Goal: Information Seeking & Learning: Learn about a topic

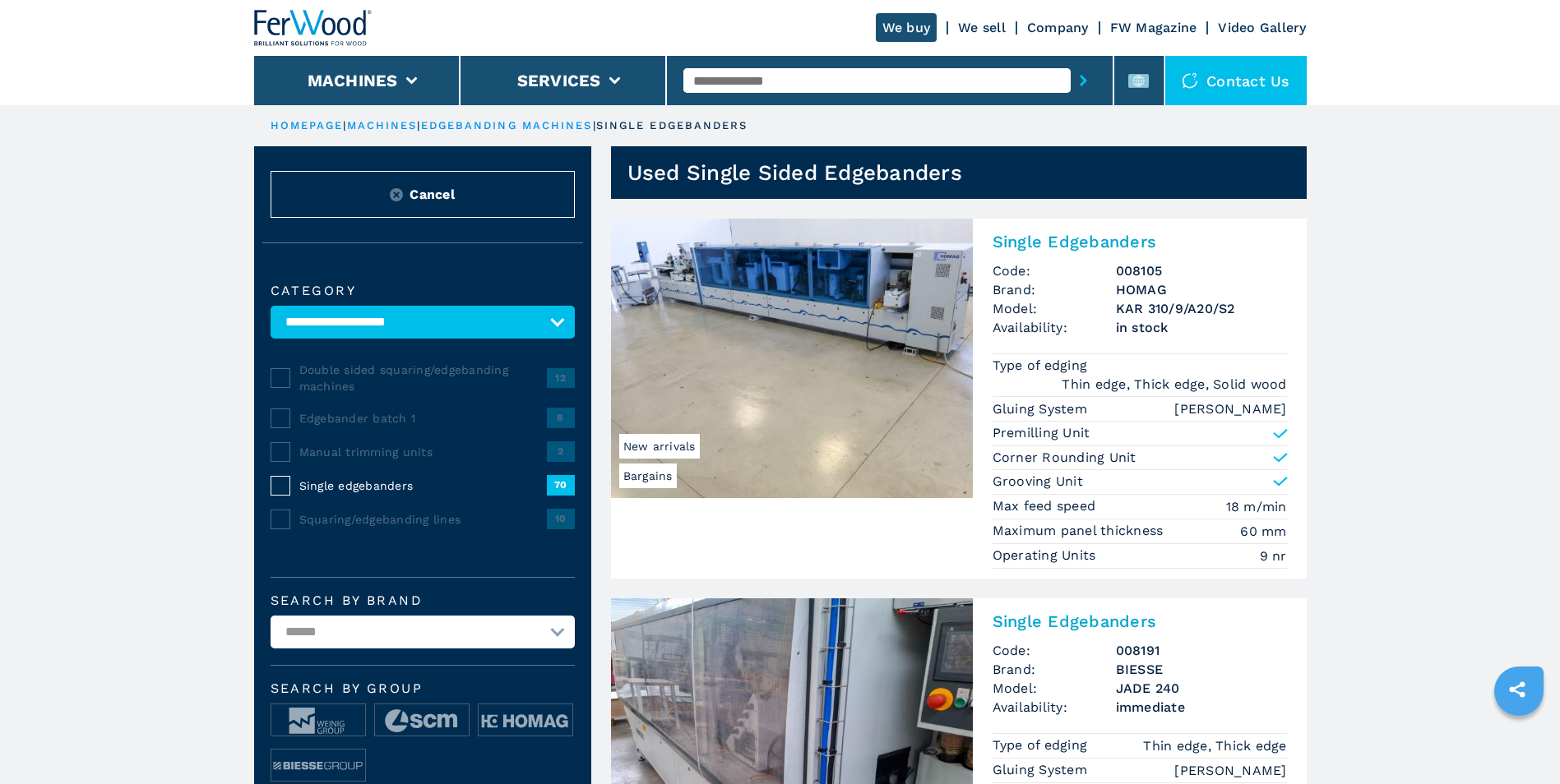
click at [787, 82] on input "text" at bounding box center [876, 80] width 387 height 25
type input "*"
type input "**********"
click at [1071, 62] on button "submit-button" at bounding box center [1084, 81] width 26 height 37
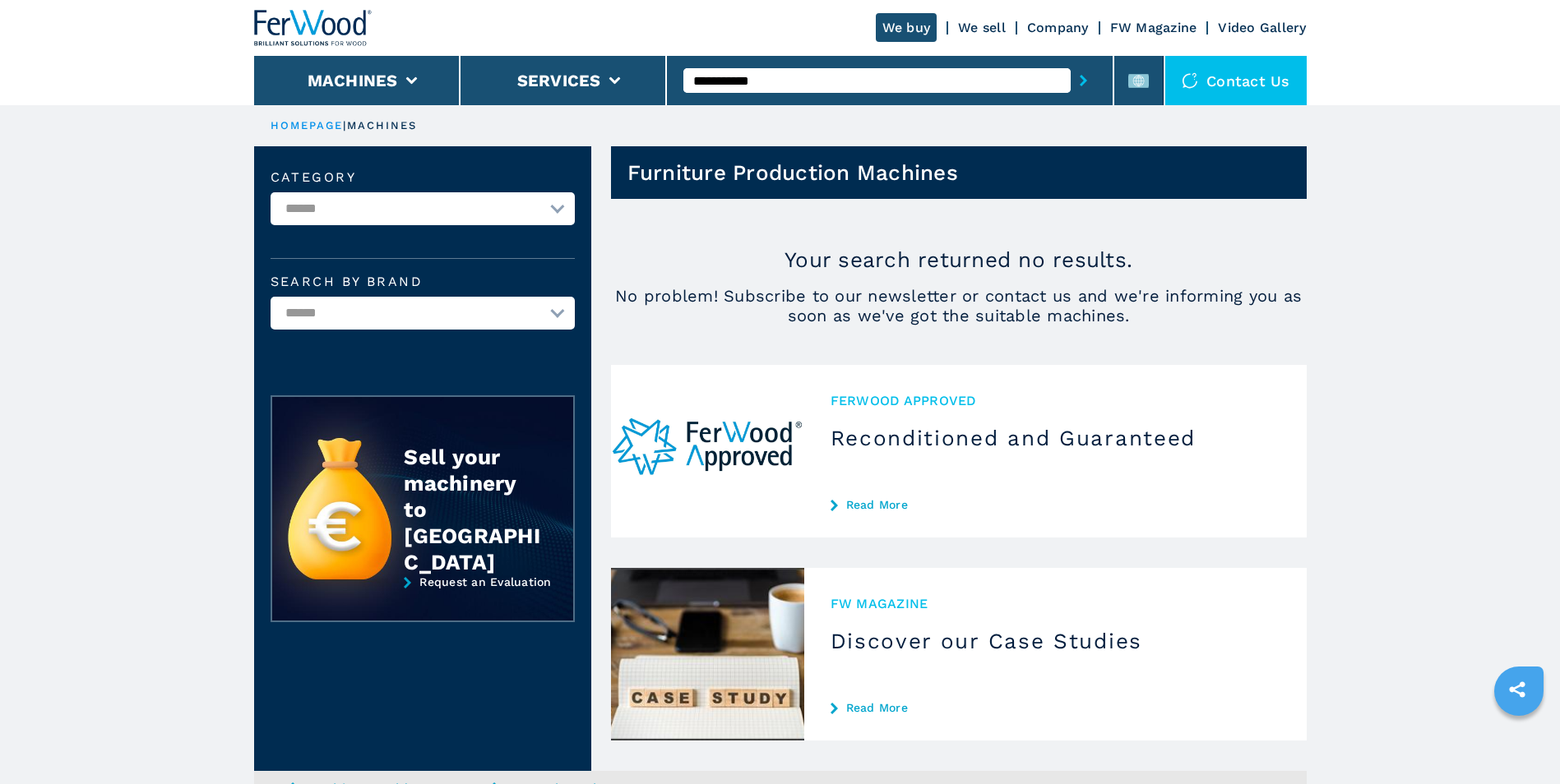
click at [792, 79] on input "**********" at bounding box center [876, 80] width 387 height 25
type input "**********"
click at [1071, 62] on button "submit-button" at bounding box center [1084, 81] width 26 height 37
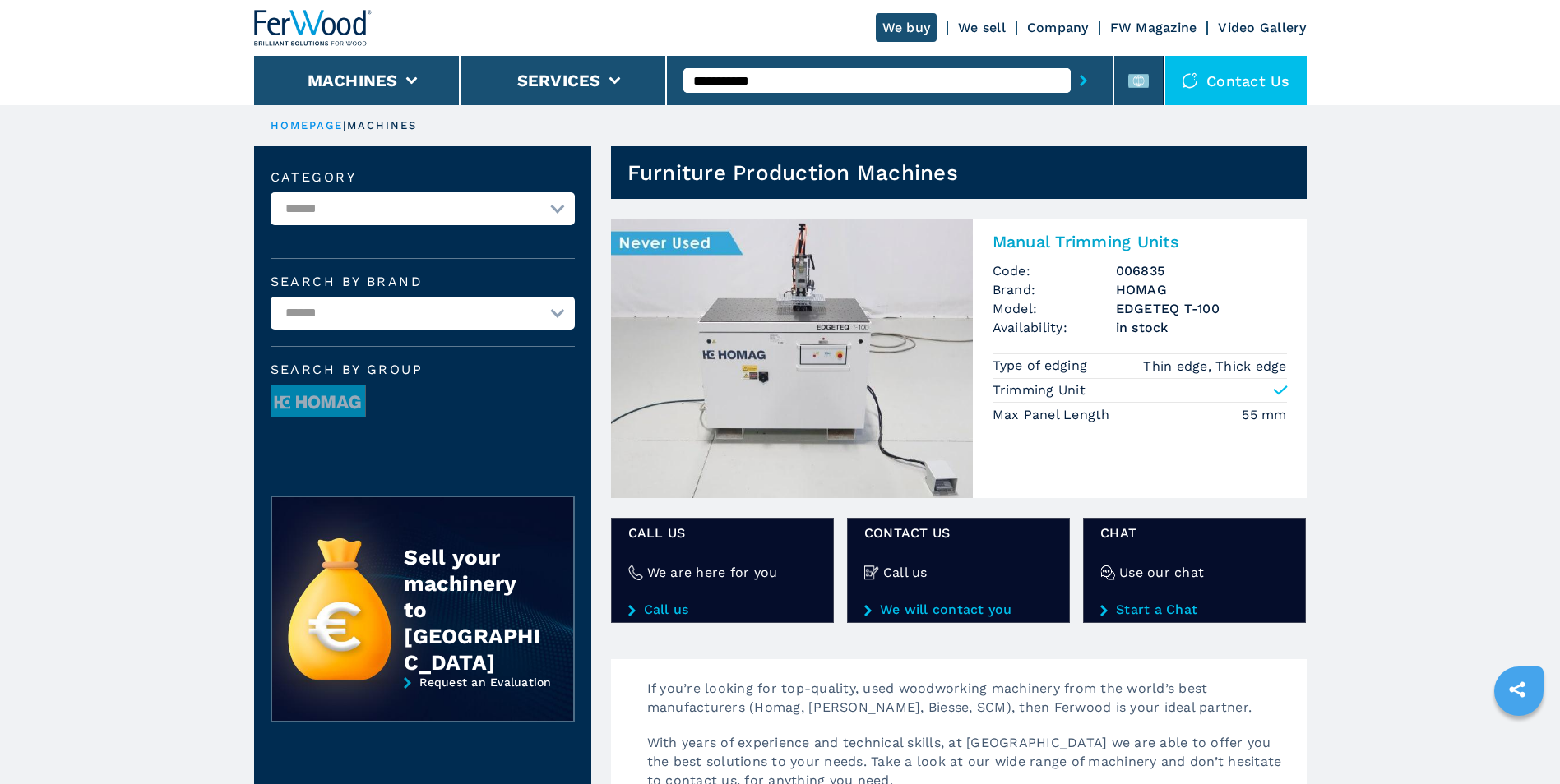
click at [891, 325] on img at bounding box center [791, 359] width 362 height 280
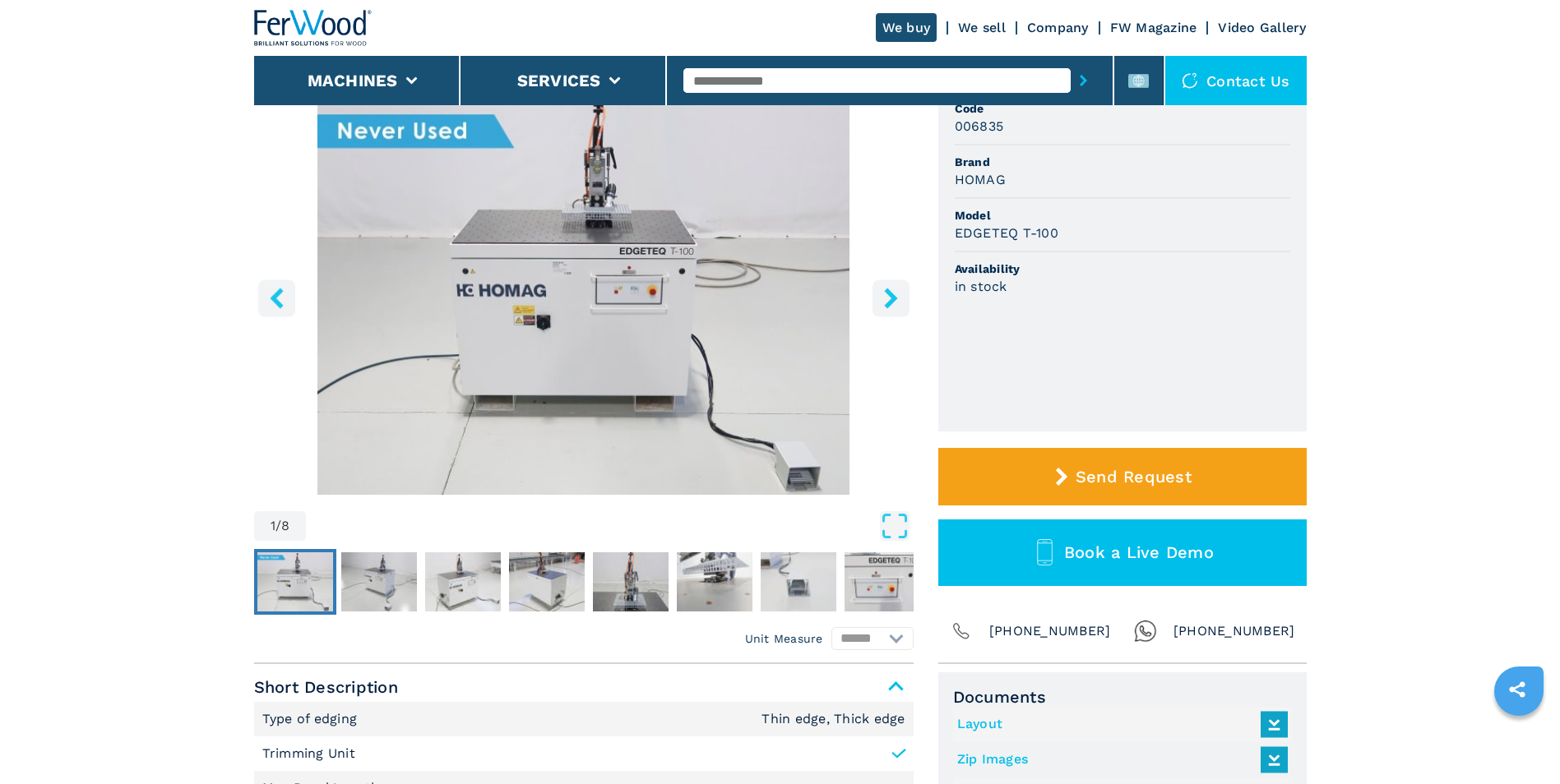
scroll to position [164, 0]
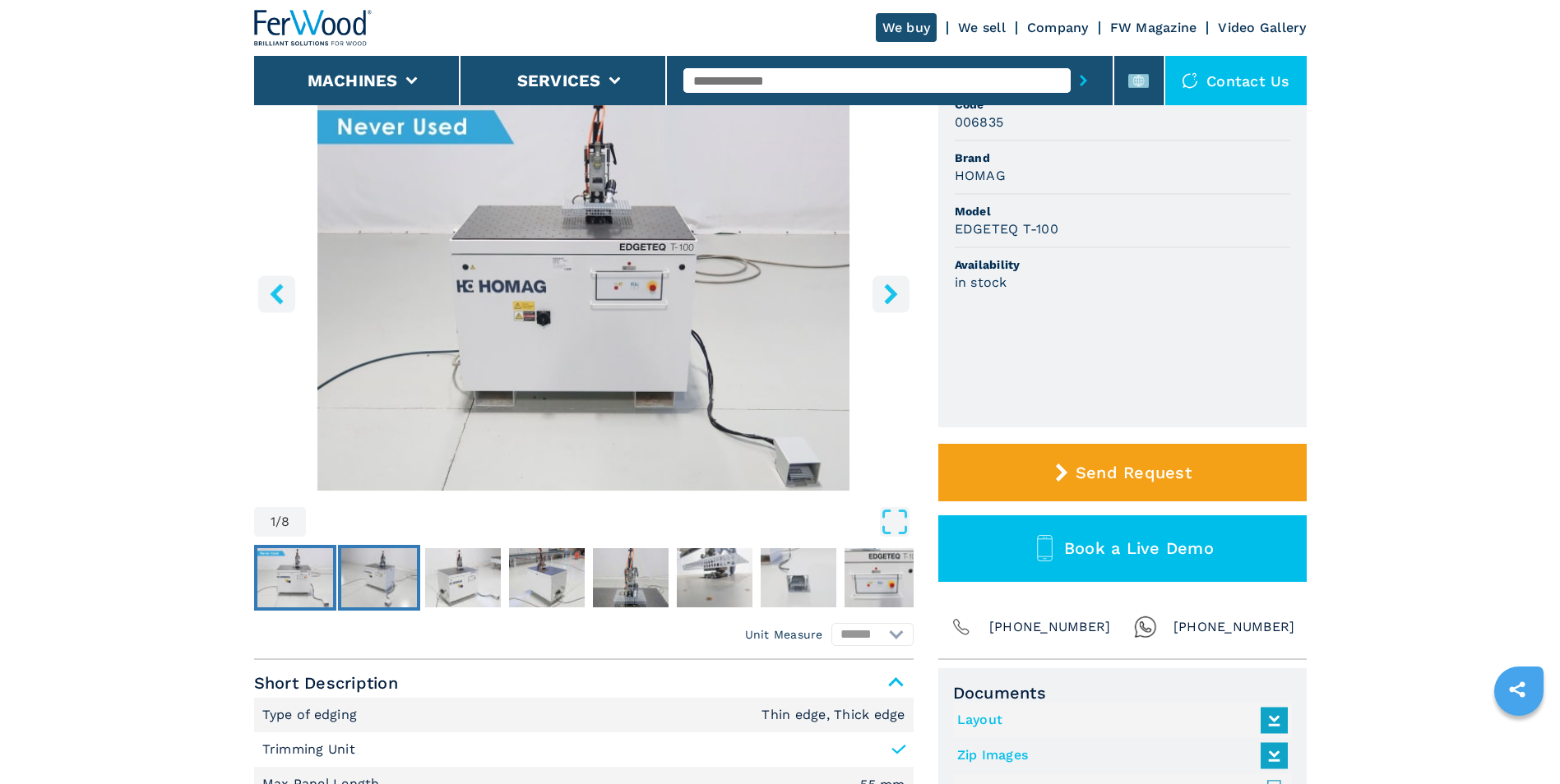
click at [367, 582] on img "Go to Slide 2" at bounding box center [378, 578] width 76 height 59
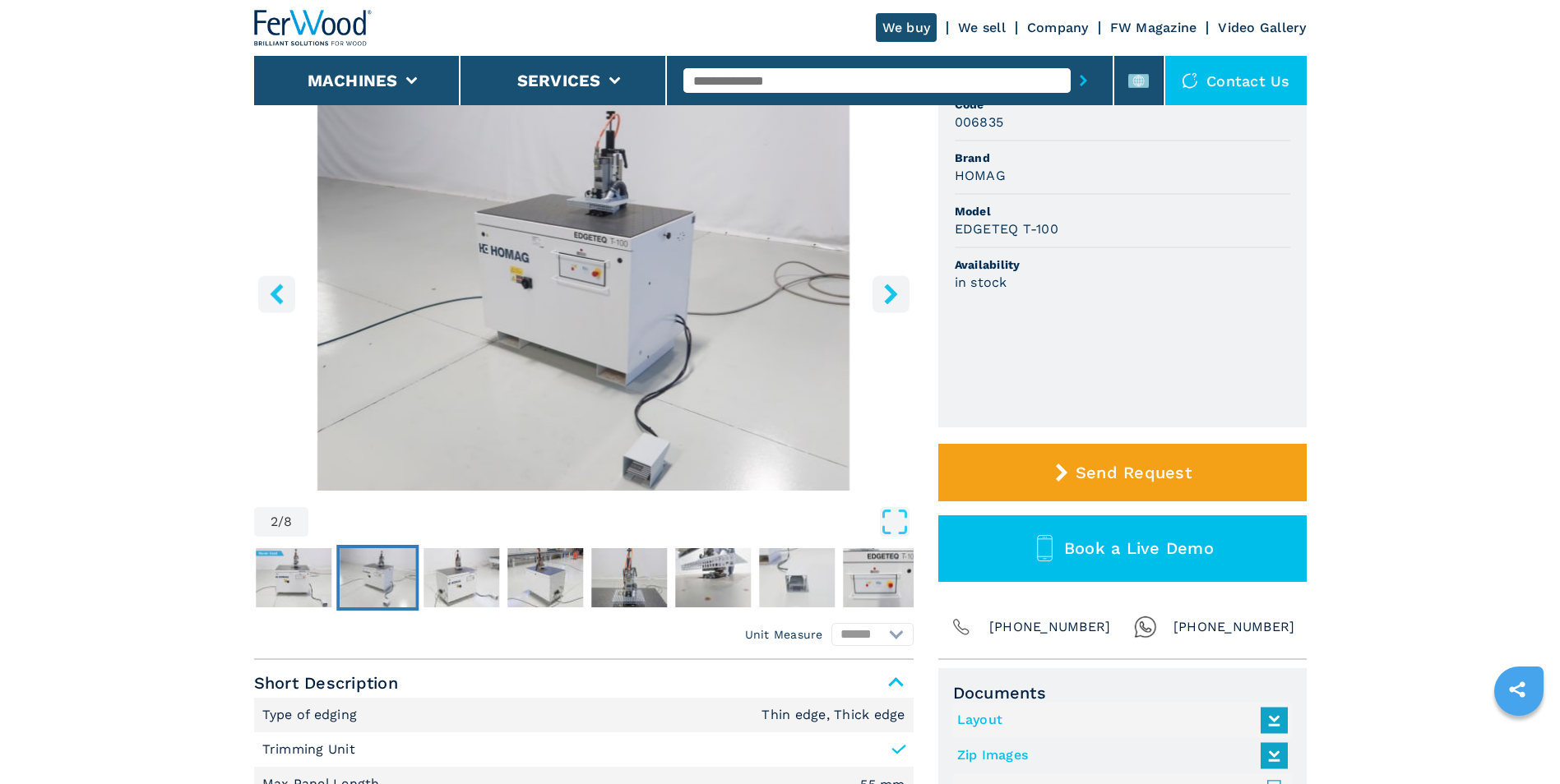
click at [889, 300] on icon "right-button" at bounding box center [890, 294] width 13 height 21
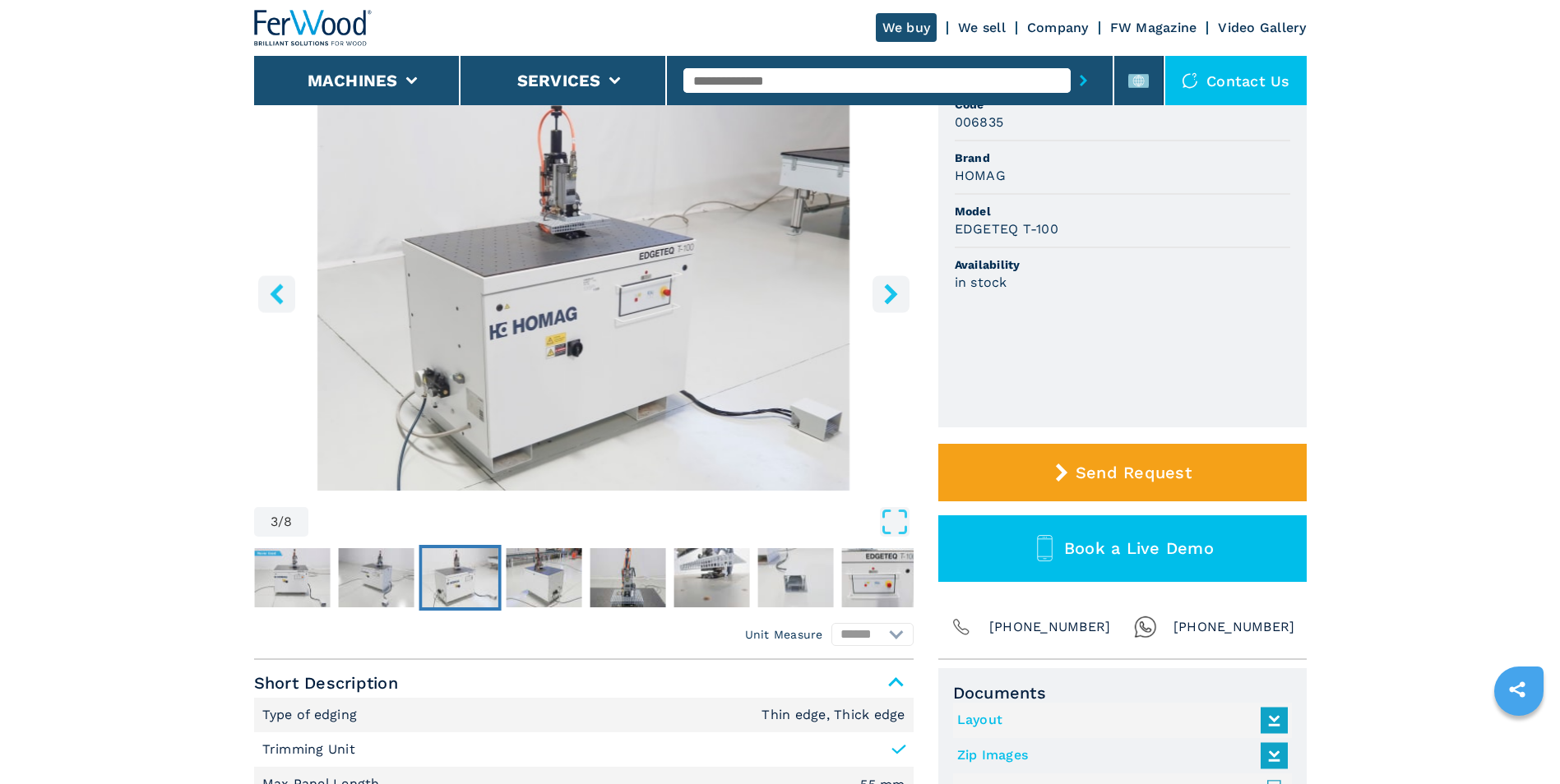
click at [901, 299] on icon "right-button" at bounding box center [891, 294] width 21 height 21
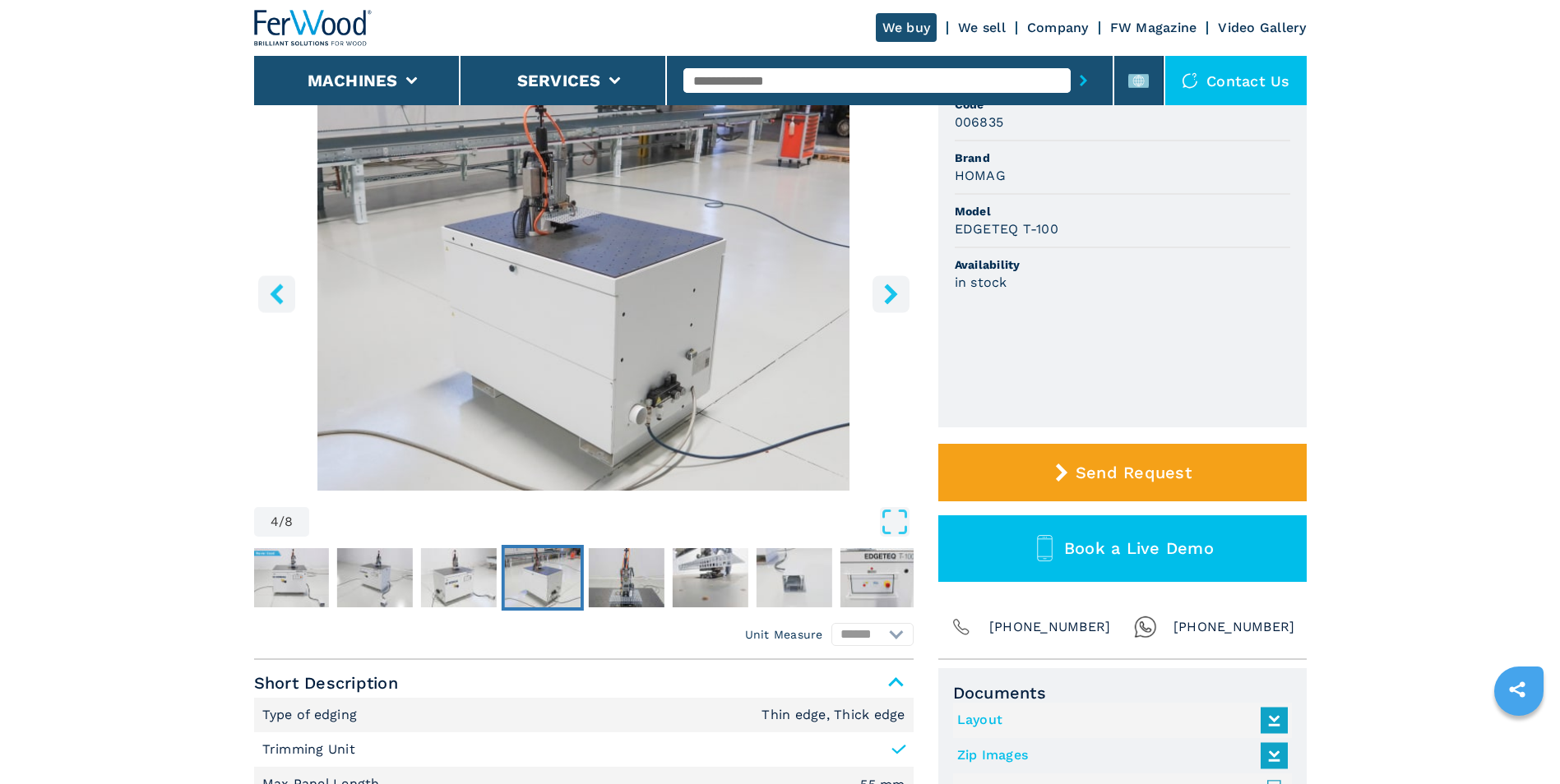
click at [901, 299] on icon "right-button" at bounding box center [891, 294] width 21 height 21
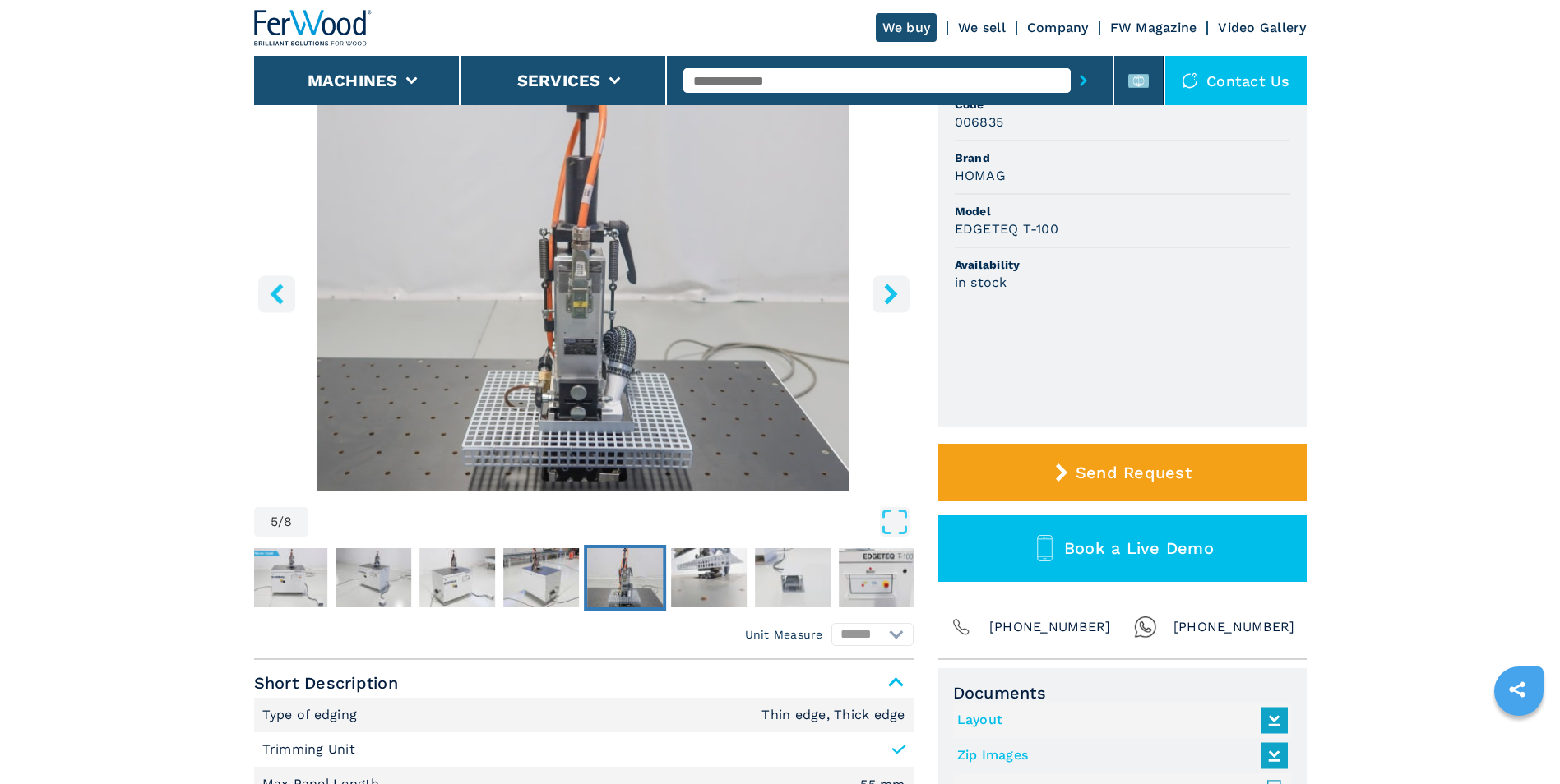
click at [901, 299] on icon "right-button" at bounding box center [891, 294] width 21 height 21
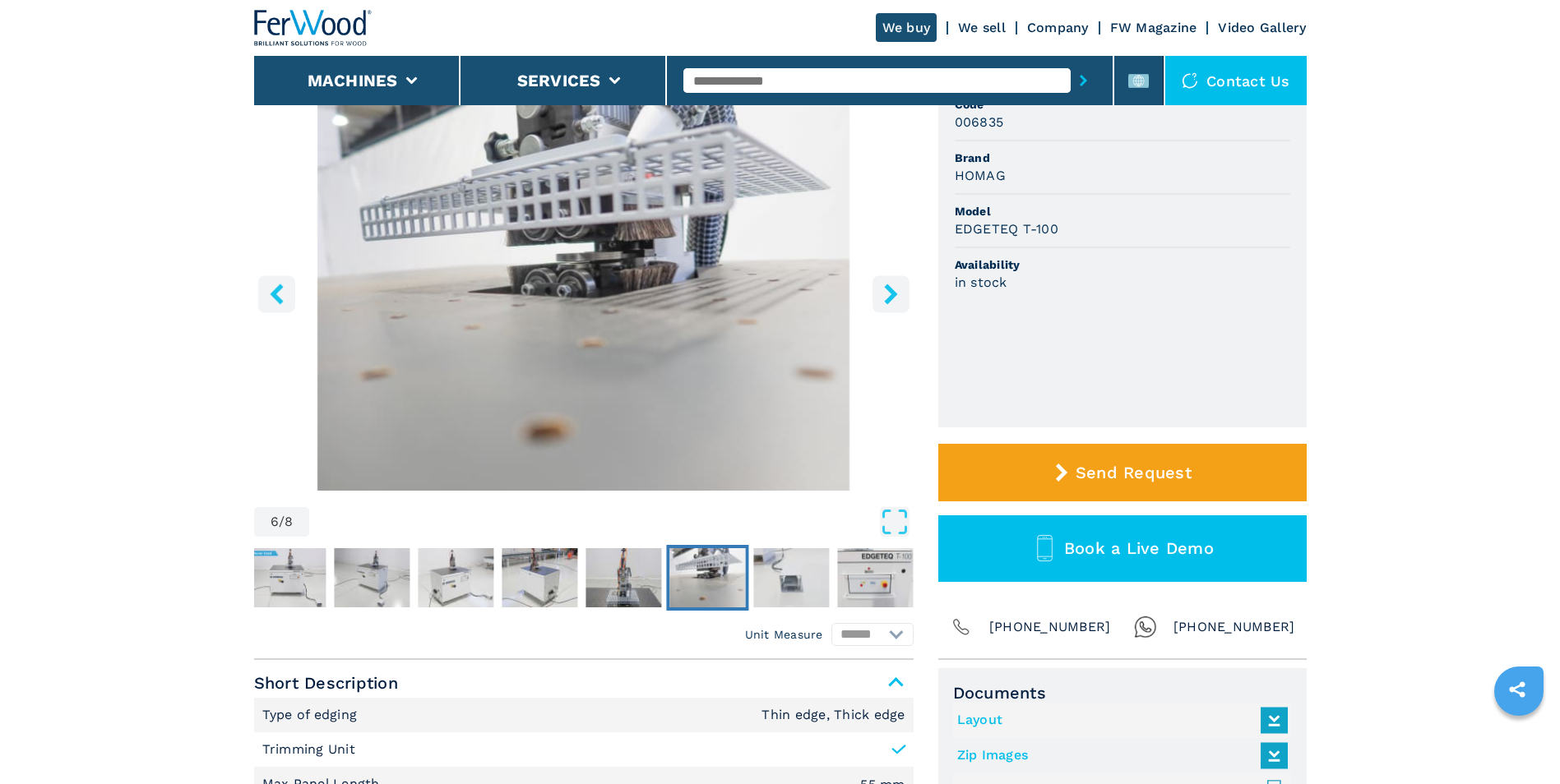
click at [901, 299] on icon "right-button" at bounding box center [891, 294] width 21 height 21
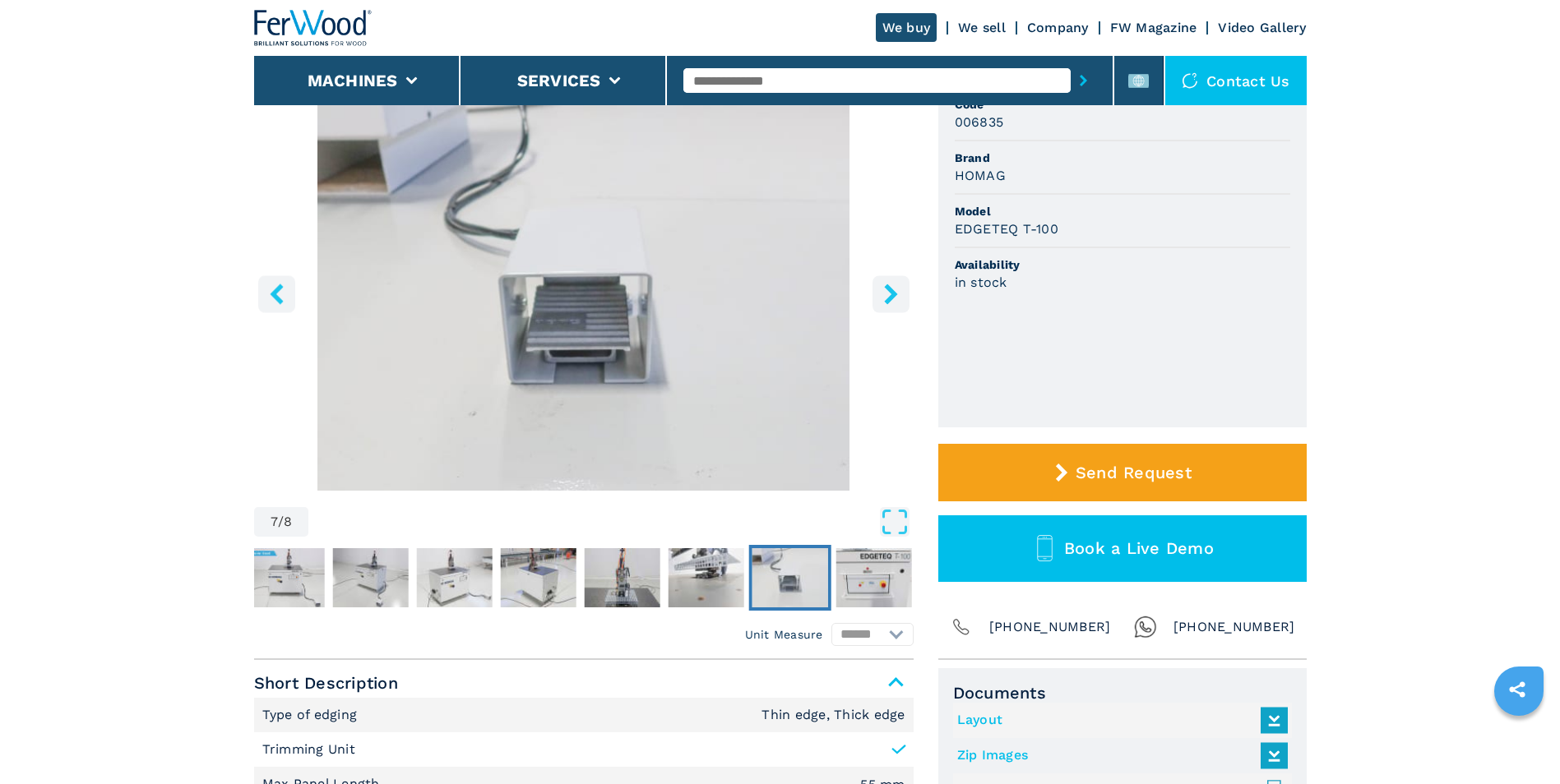
click at [899, 300] on icon "right-button" at bounding box center [891, 294] width 21 height 21
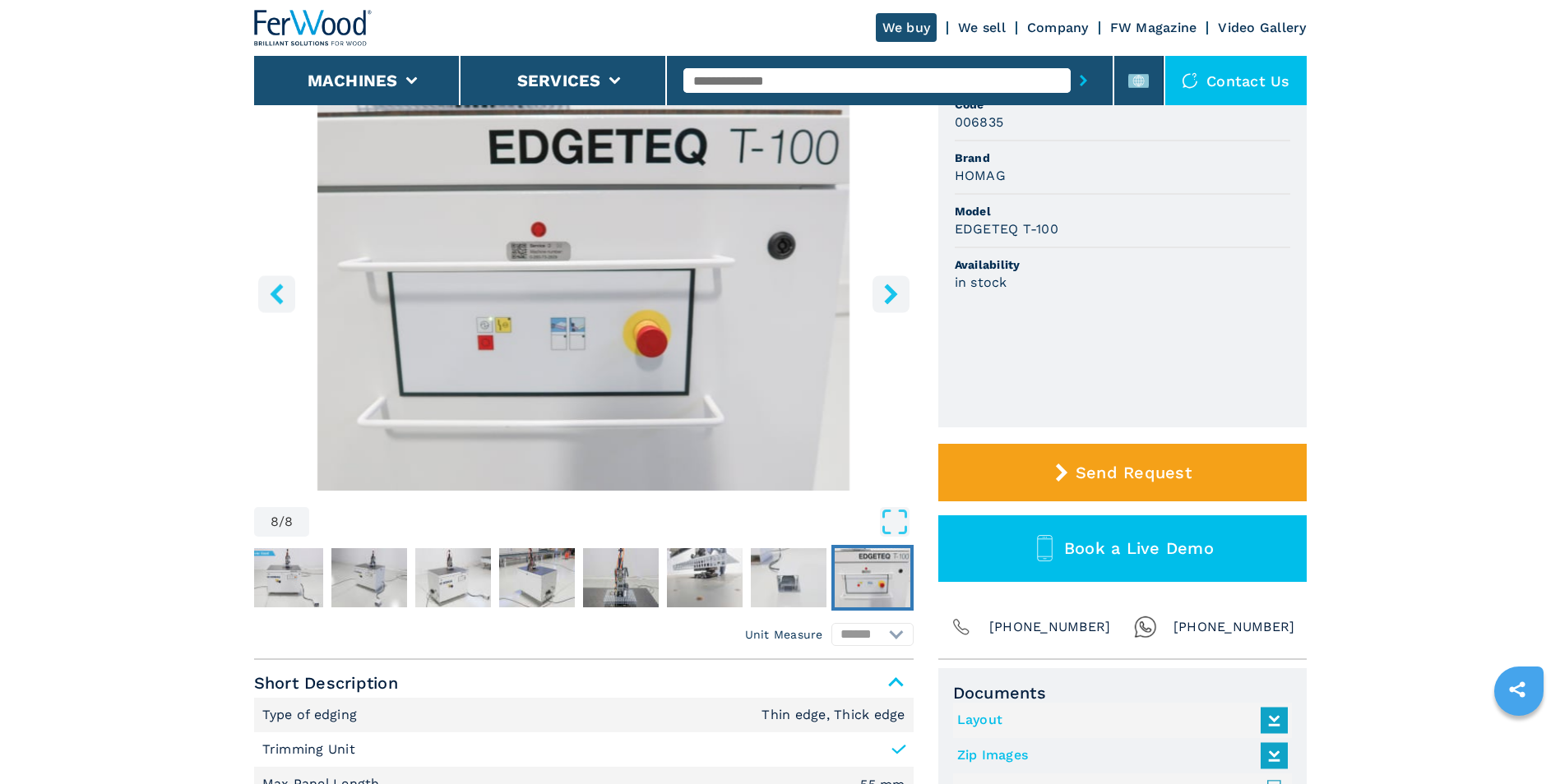
click at [899, 300] on icon "right-button" at bounding box center [891, 294] width 21 height 21
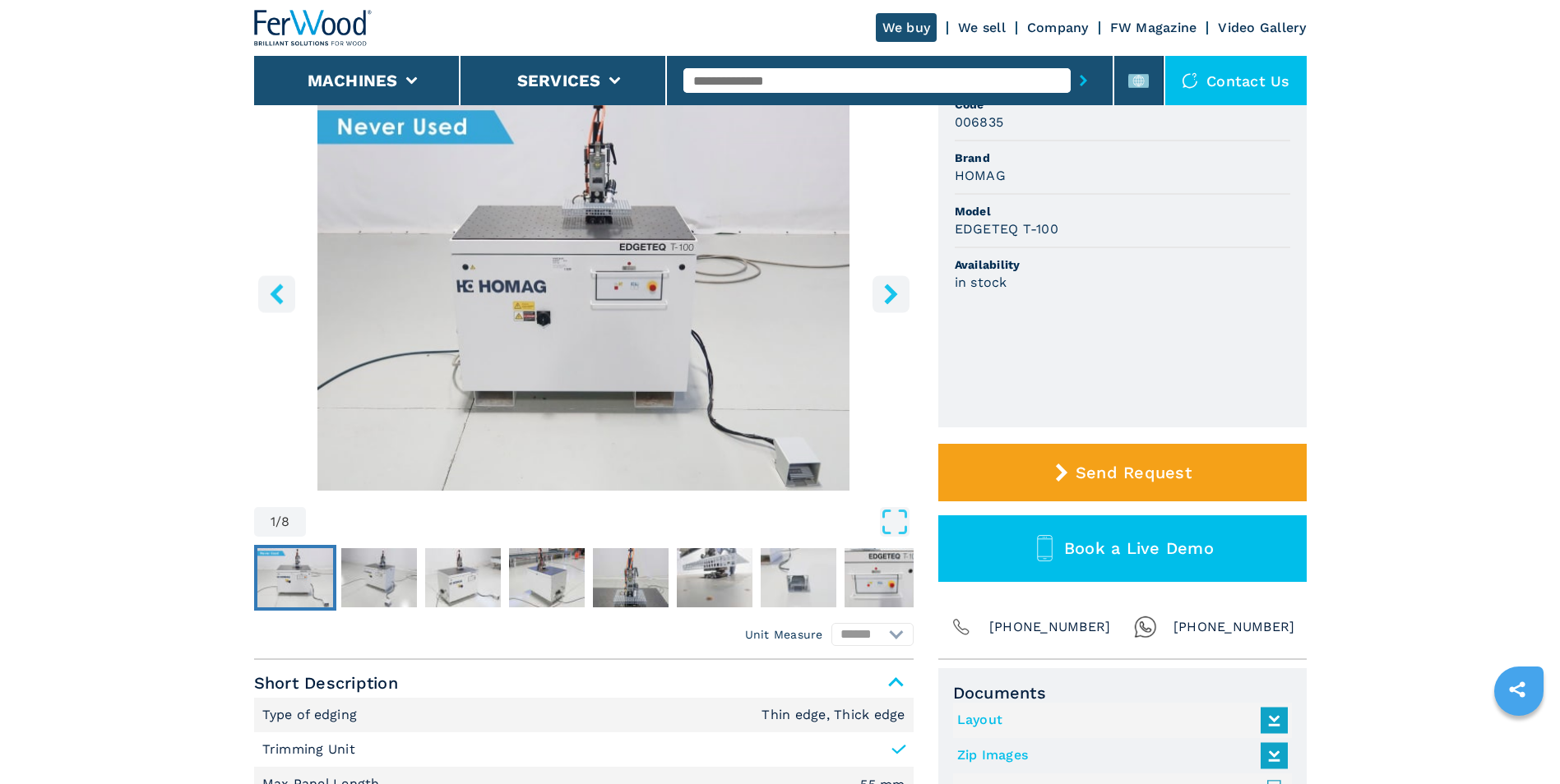
click at [899, 300] on icon "right-button" at bounding box center [891, 294] width 21 height 21
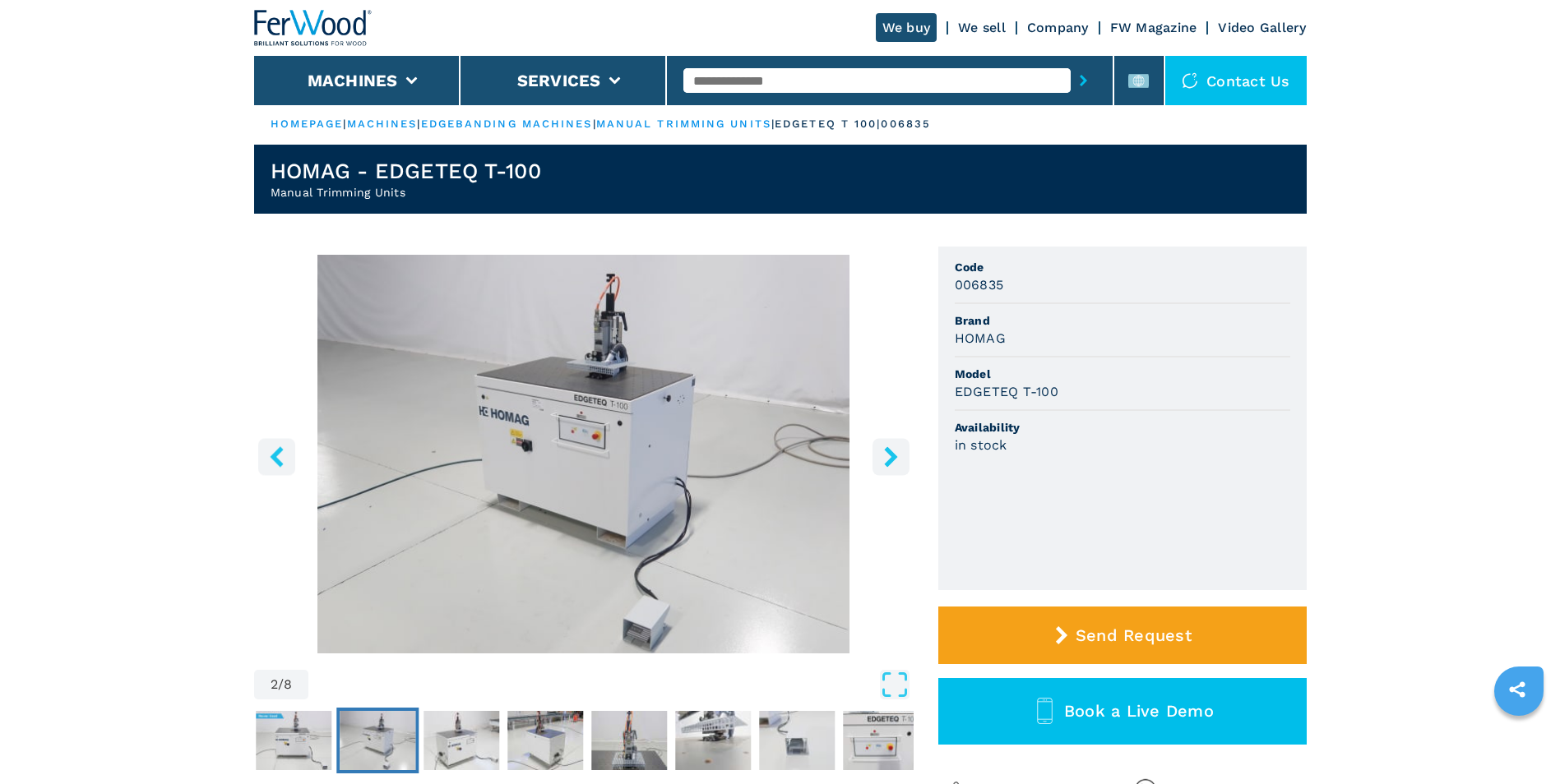
scroll to position [0, 0]
